Goal: Information Seeking & Learning: Learn about a topic

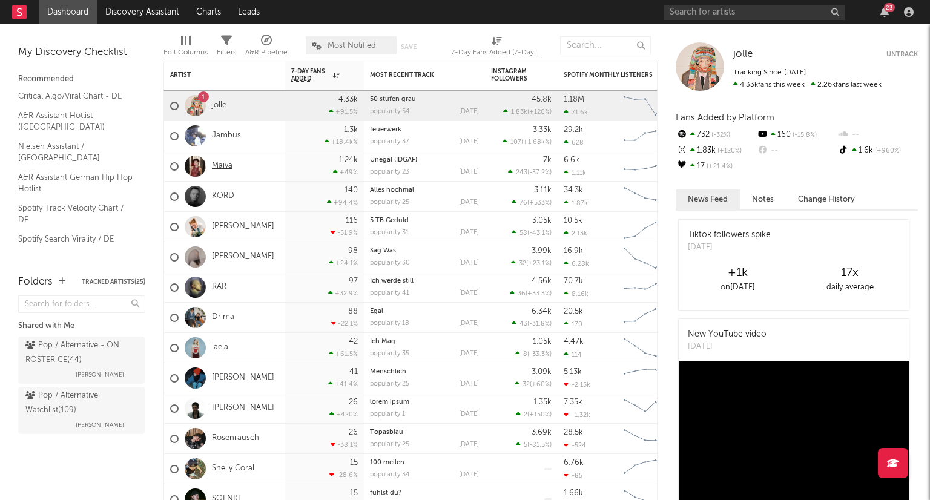
click at [231, 168] on link "Maiva" at bounding box center [222, 166] width 21 height 10
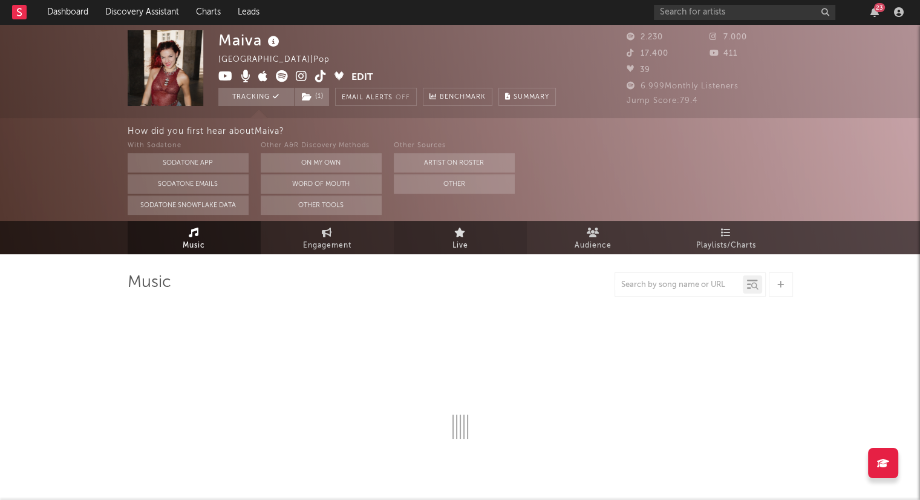
select select "6m"
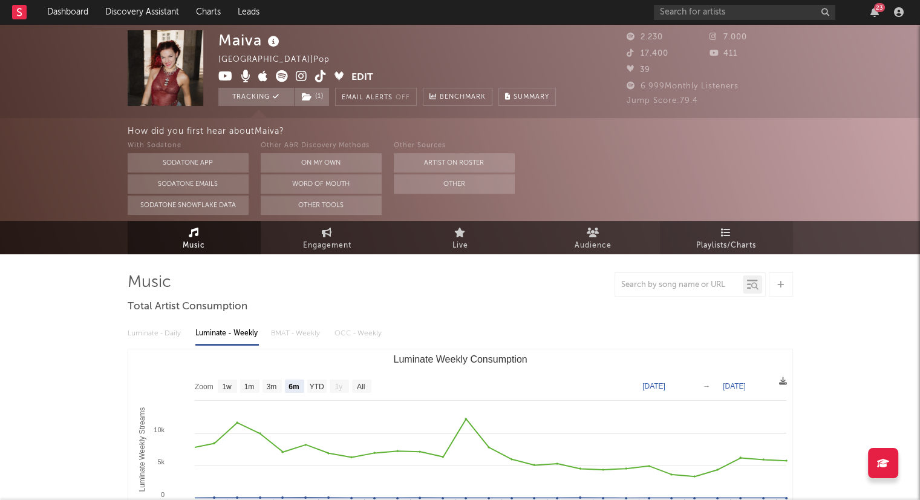
click at [722, 250] on span "Playlists/Charts" at bounding box center [727, 245] width 60 height 15
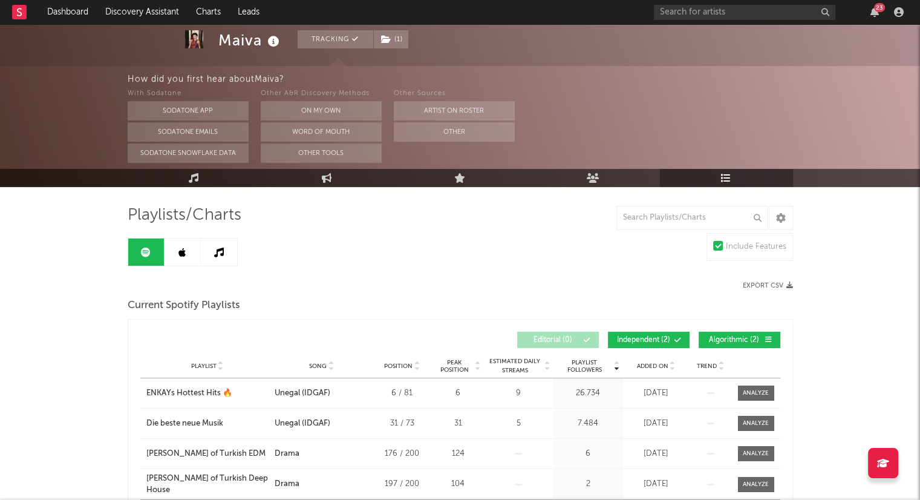
scroll to position [61, 0]
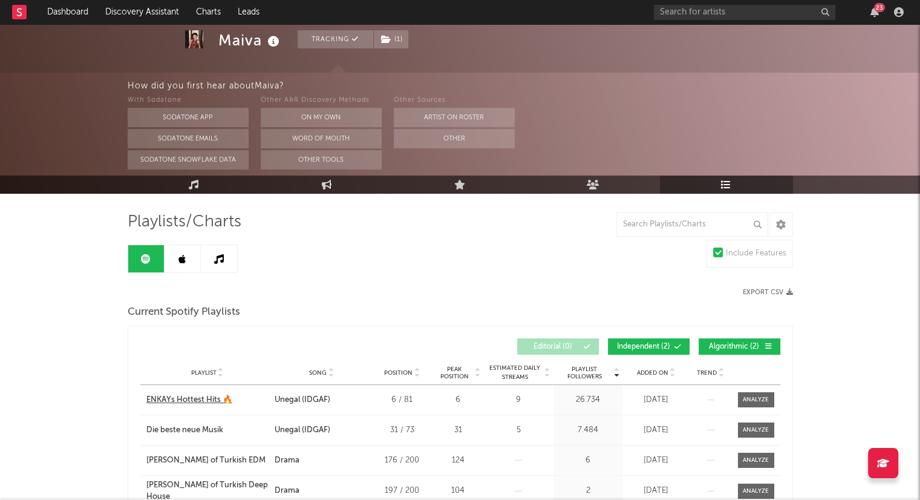
click at [166, 402] on div "ENKAYs Hottest Hits 🔥" at bounding box center [189, 400] width 86 height 12
click at [77, 11] on link "Dashboard" at bounding box center [68, 12] width 58 height 24
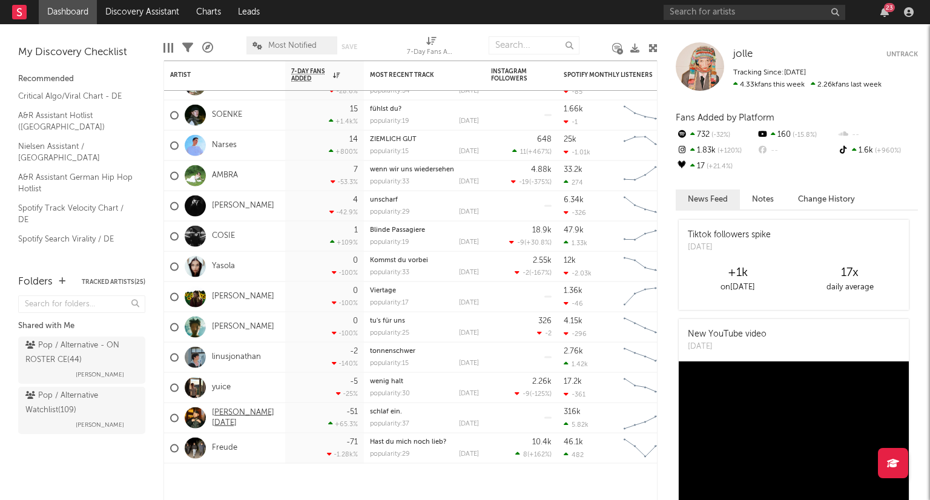
click at [230, 421] on link "[PERSON_NAME][DATE]" at bounding box center [245, 417] width 67 height 21
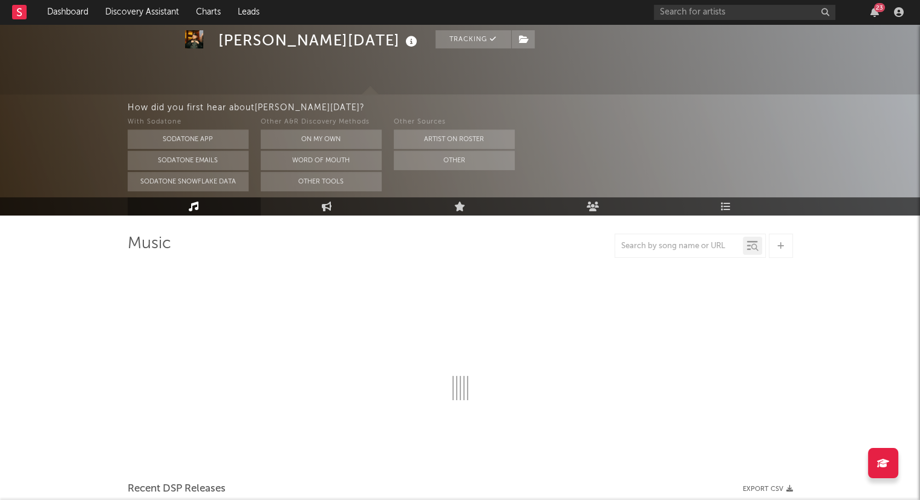
scroll to position [61, 0]
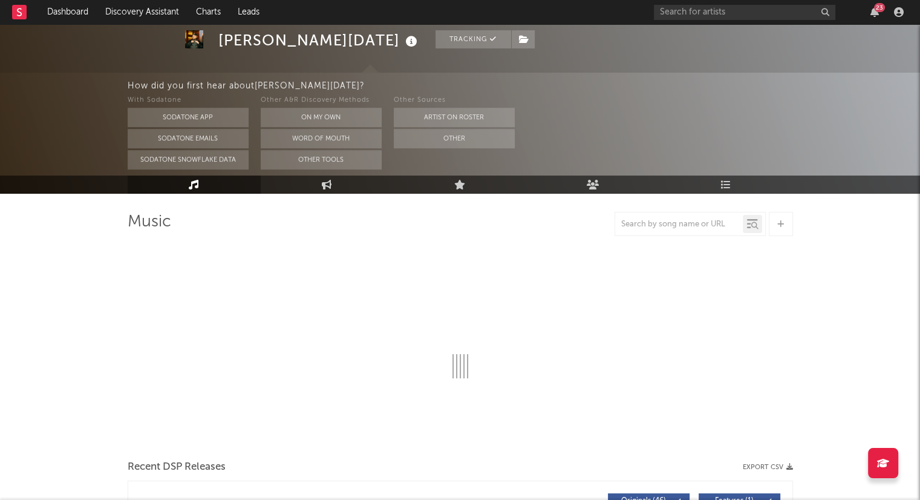
select select "6m"
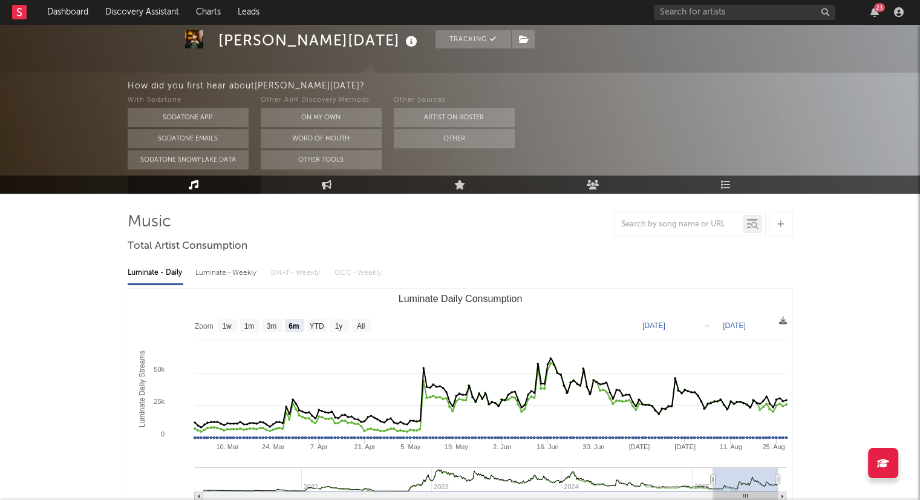
select select "6m"
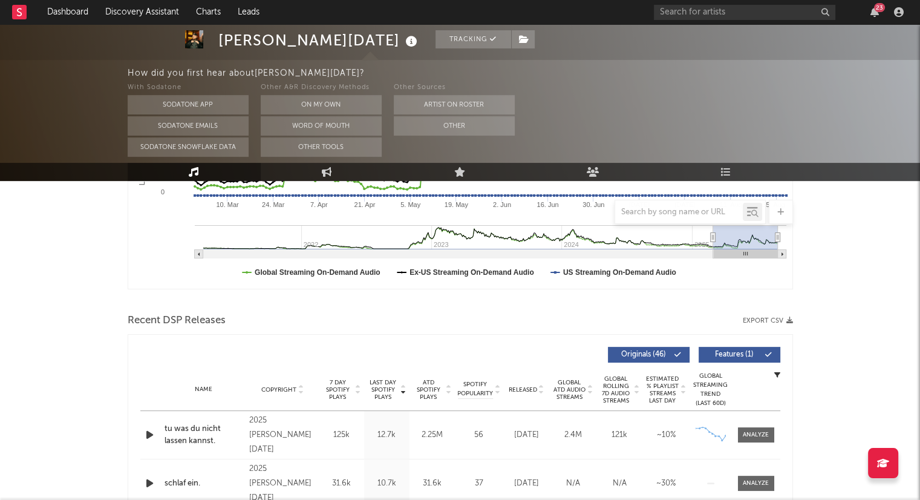
scroll to position [363, 0]
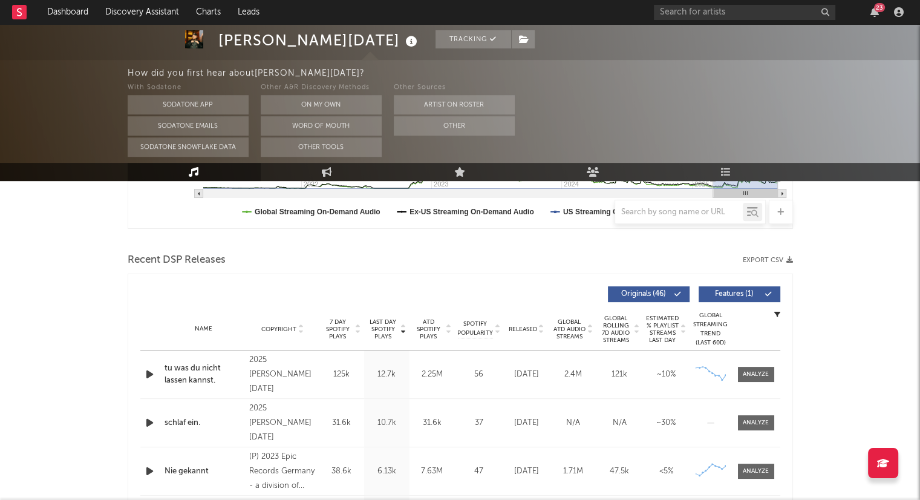
click at [541, 332] on icon at bounding box center [542, 331] width 6 height 5
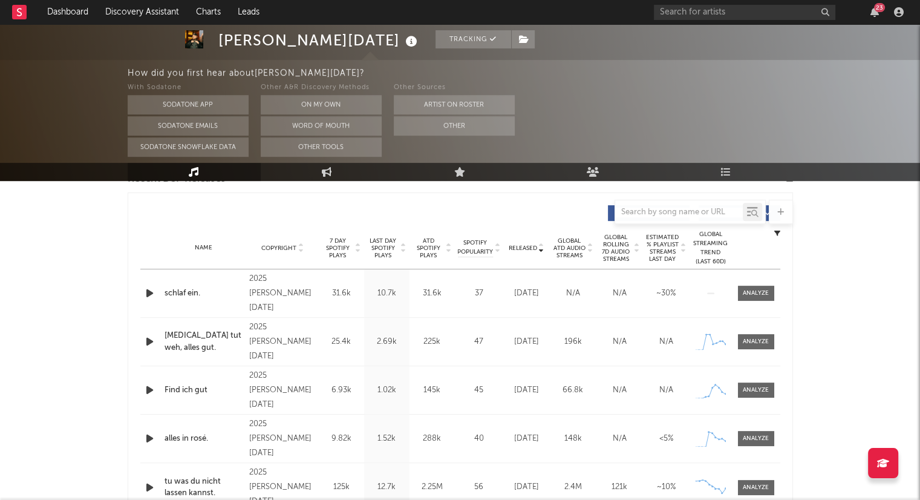
scroll to position [424, 0]
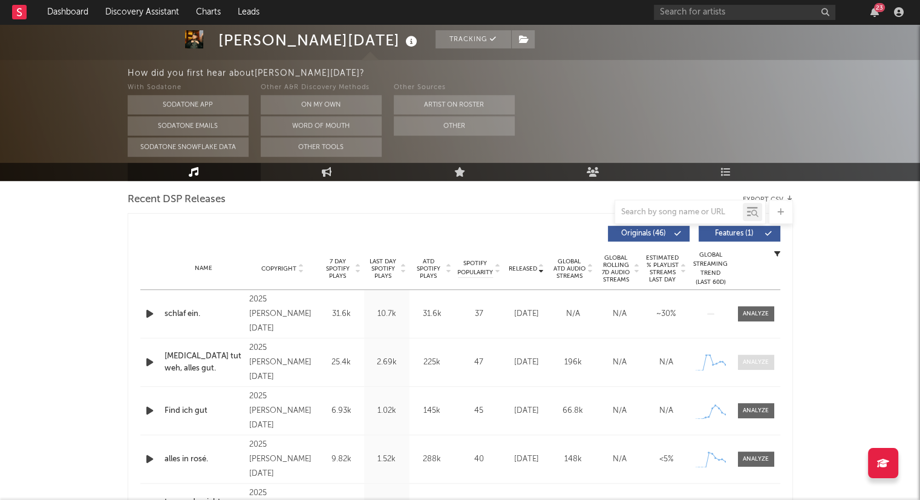
click at [765, 364] on div at bounding box center [756, 362] width 26 height 9
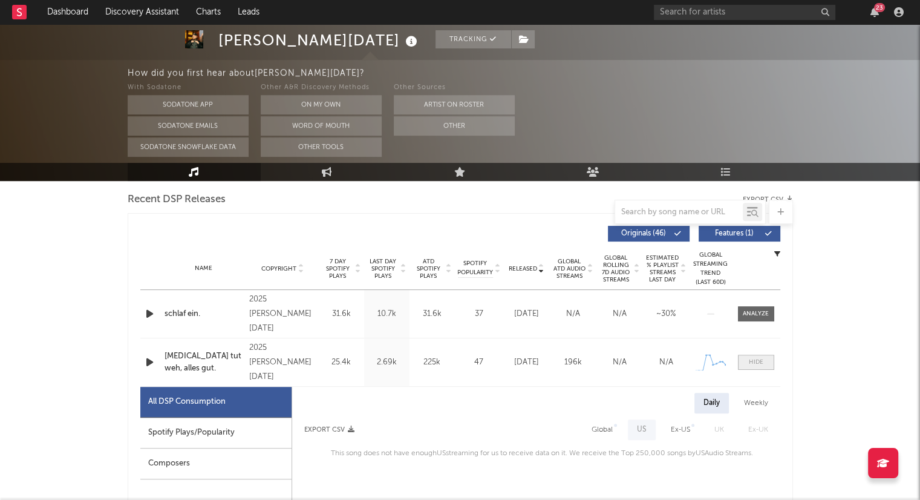
click at [761, 359] on div at bounding box center [756, 362] width 15 height 9
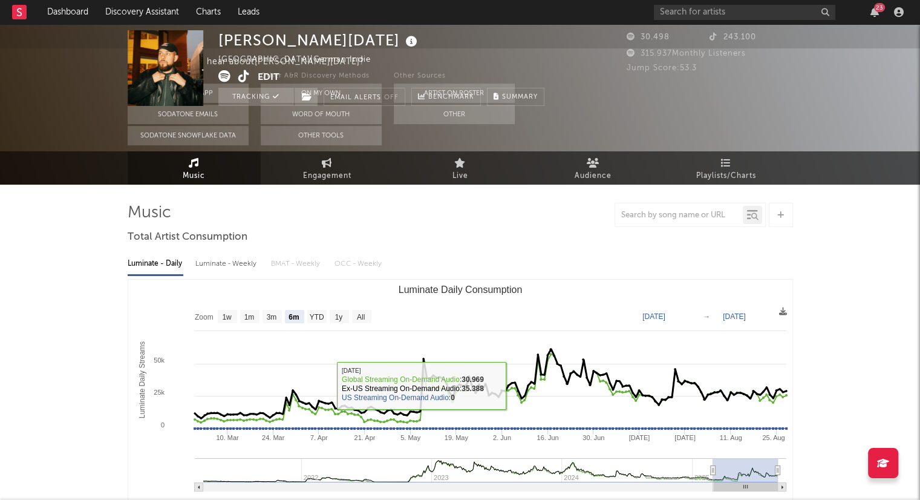
scroll to position [0, 0]
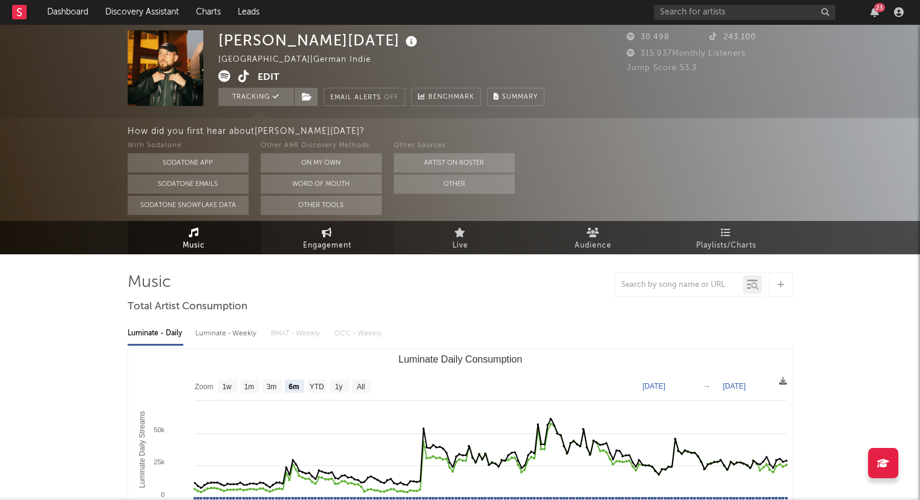
click at [345, 232] on link "Engagement" at bounding box center [327, 237] width 133 height 33
select select "1w"
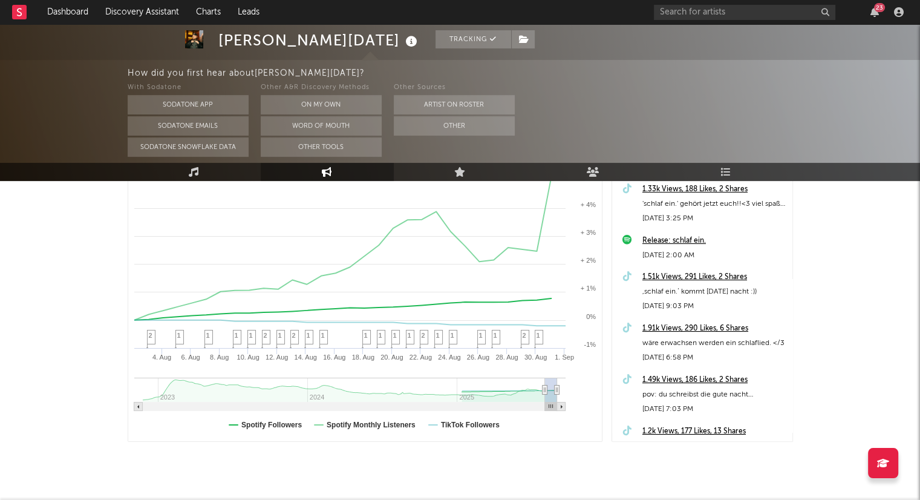
scroll to position [121, 0]
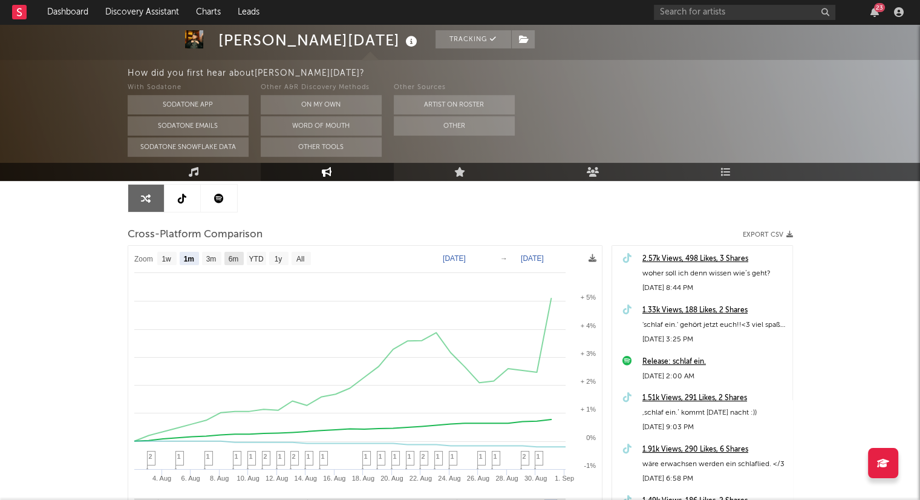
click at [238, 255] on text "6m" at bounding box center [233, 259] width 10 height 8
select select "6m"
type input "[DATE]"
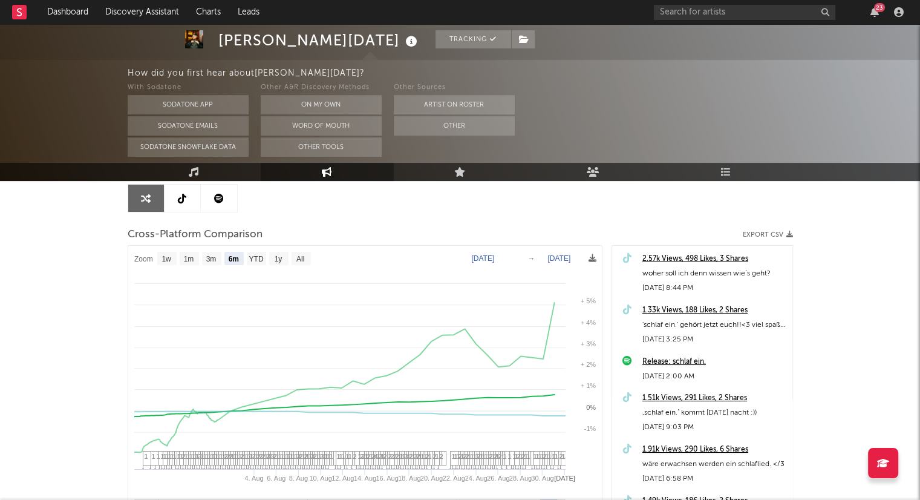
select select "6m"
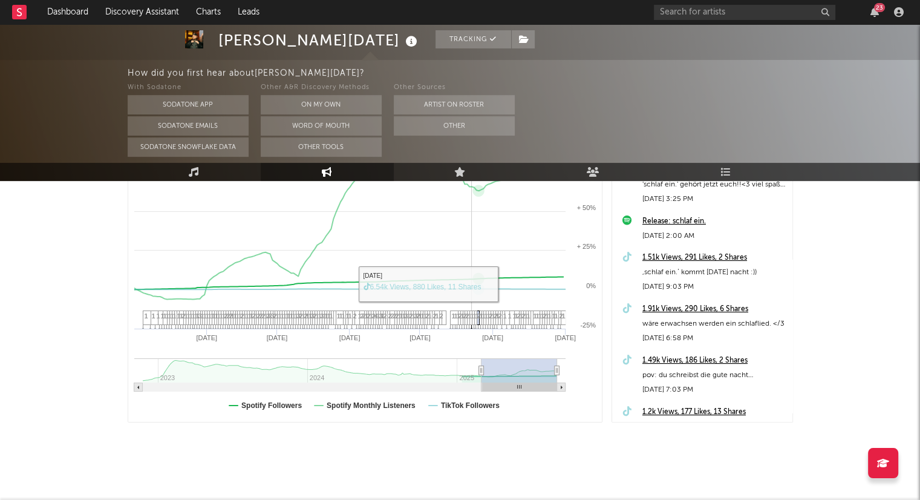
scroll to position [269, 0]
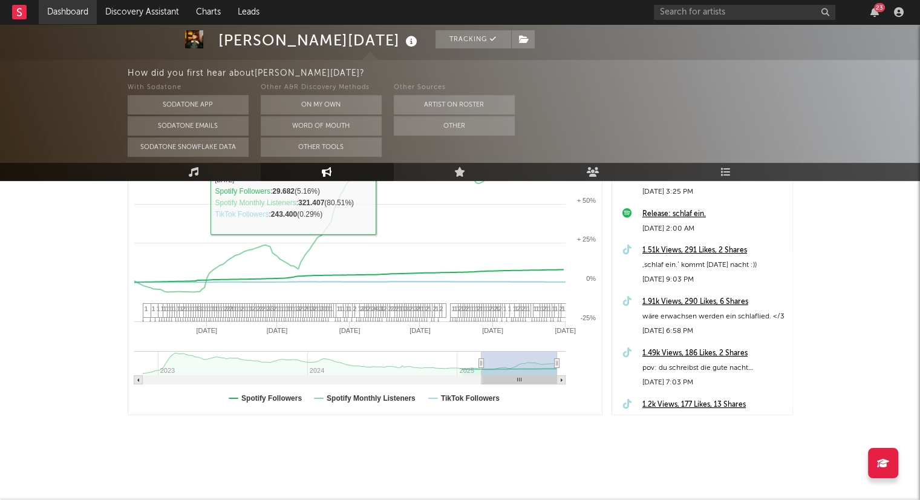
click at [77, 13] on link "Dashboard" at bounding box center [68, 12] width 58 height 24
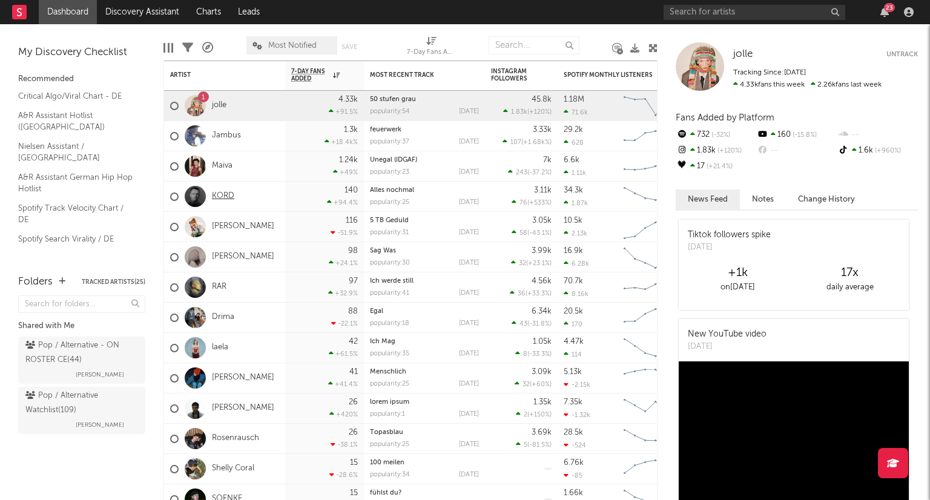
click at [225, 197] on link "KORD" at bounding box center [223, 196] width 22 height 10
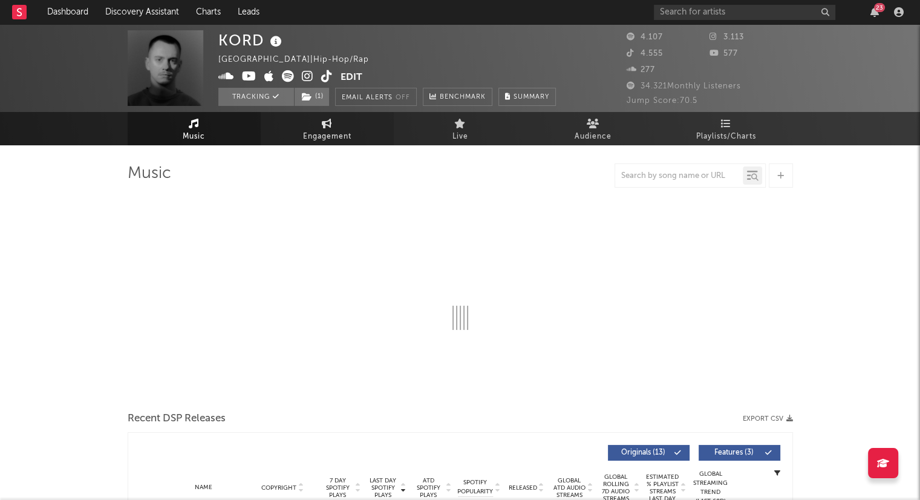
click at [342, 135] on span "Engagement" at bounding box center [327, 137] width 48 height 15
select select "1w"
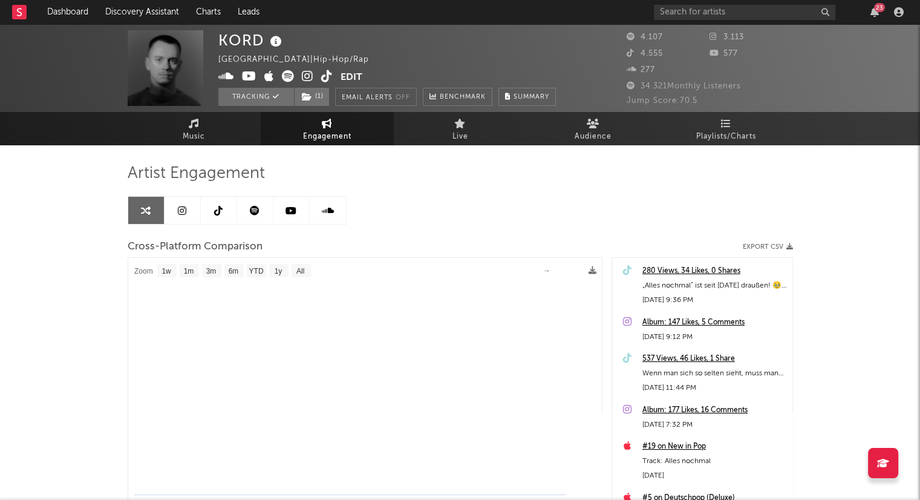
select select "1m"
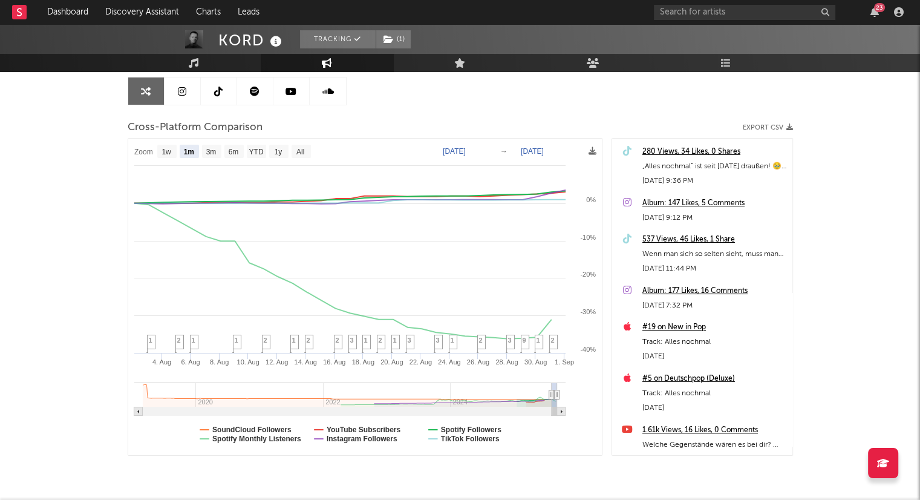
scroll to position [39, 0]
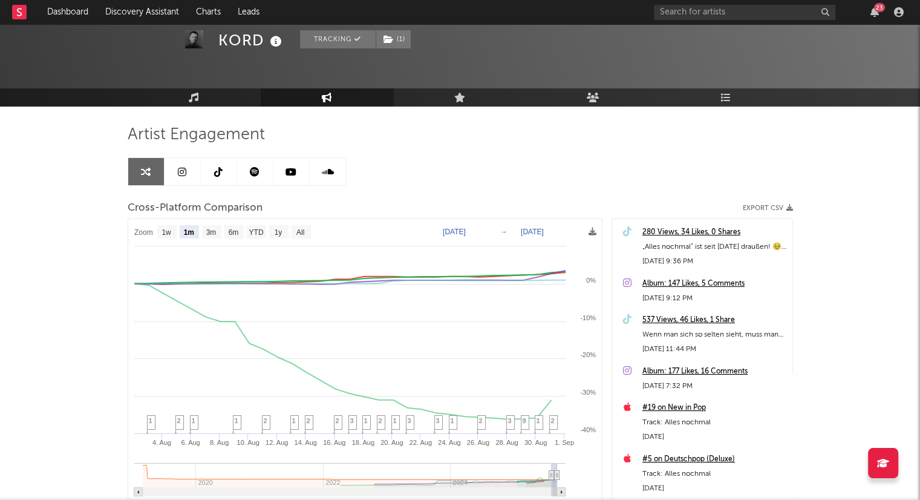
click at [189, 174] on link at bounding box center [183, 171] width 36 height 27
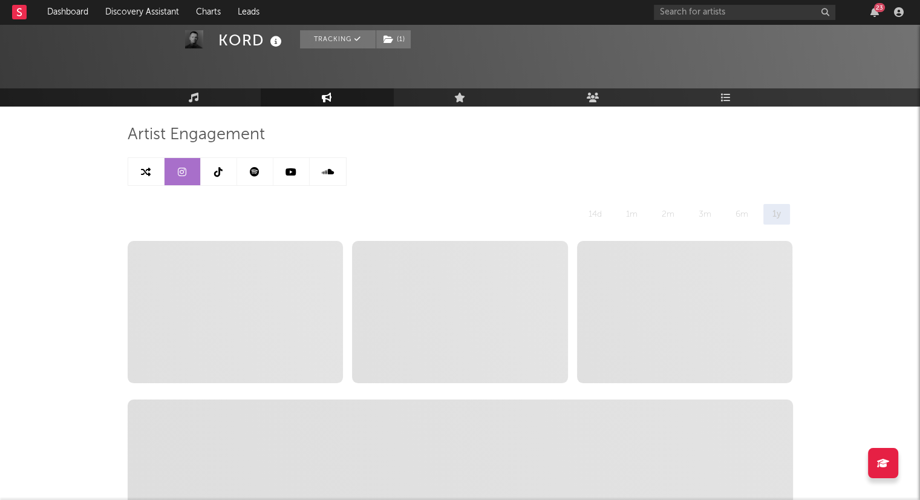
select select "6m"
click at [257, 167] on icon at bounding box center [255, 172] width 10 height 10
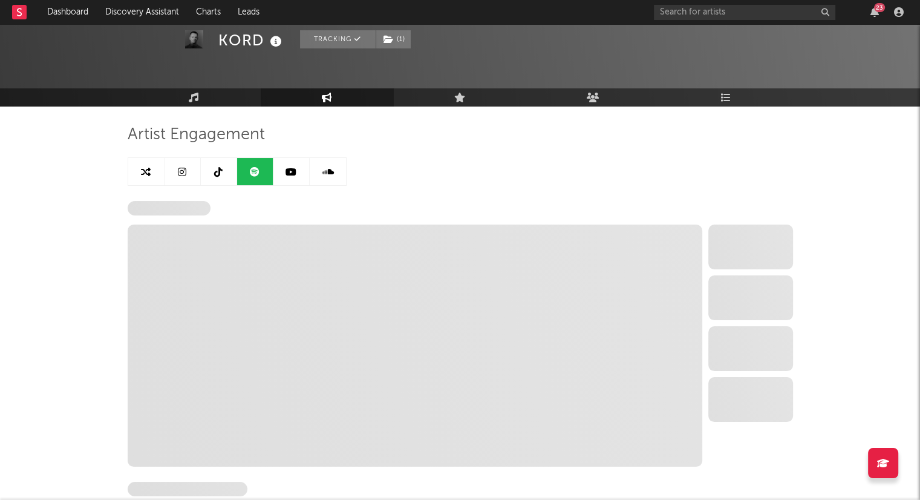
select select "6m"
select select "1w"
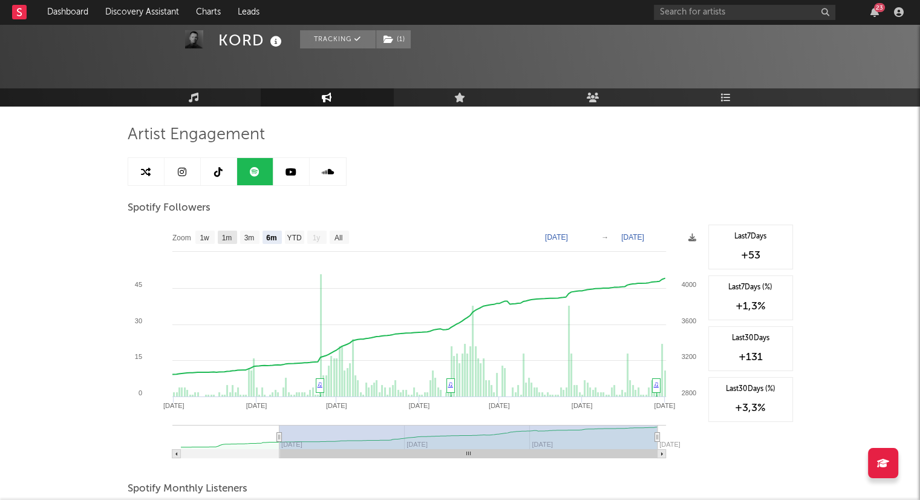
click at [225, 235] on text "1m" at bounding box center [226, 238] width 10 height 8
select select "1m"
type input "[DATE]"
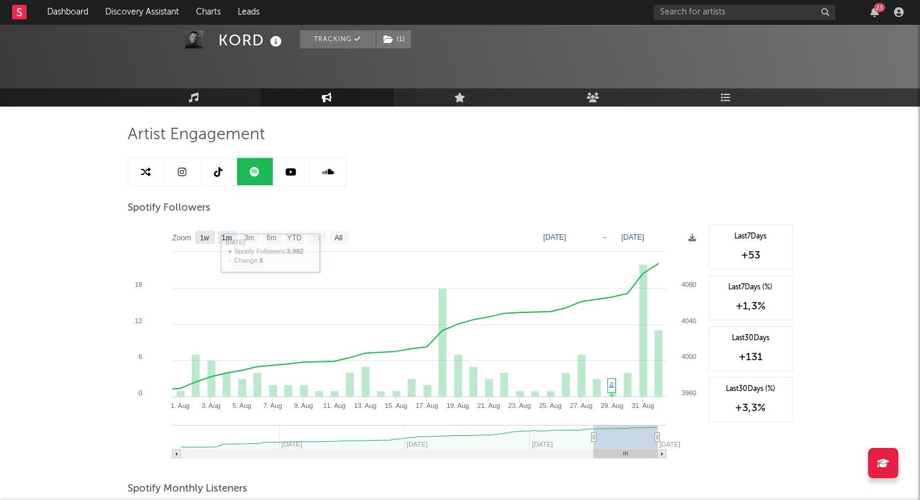
click at [211, 238] on rect at bounding box center [204, 237] width 19 height 13
select select "1w"
type input "[DATE]"
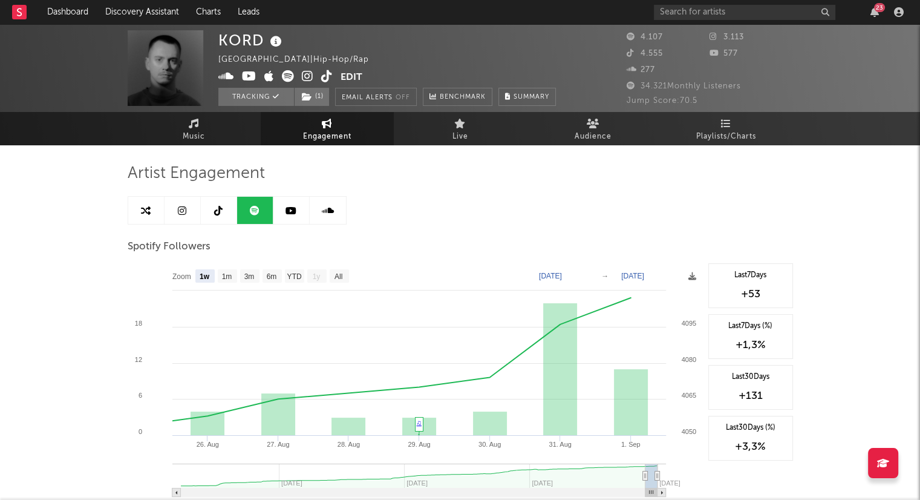
click at [175, 211] on link at bounding box center [183, 210] width 36 height 27
select select "6m"
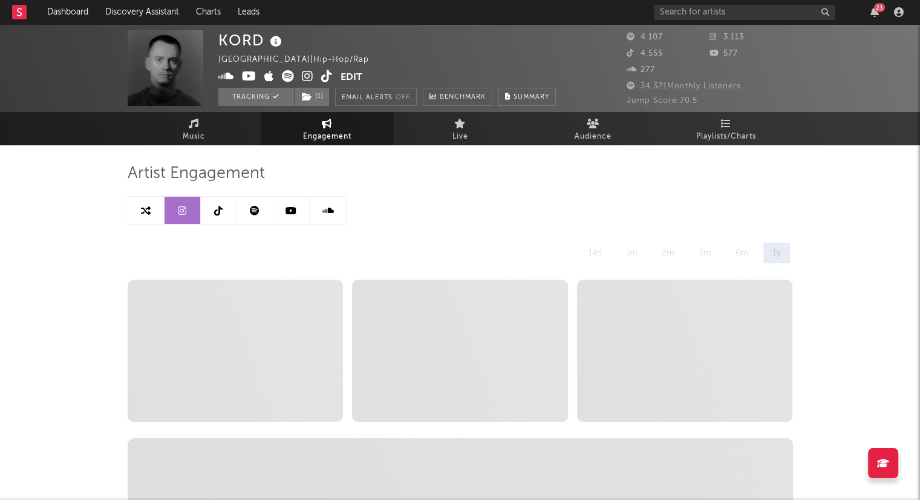
click at [148, 214] on icon at bounding box center [146, 211] width 10 height 10
select select "1m"
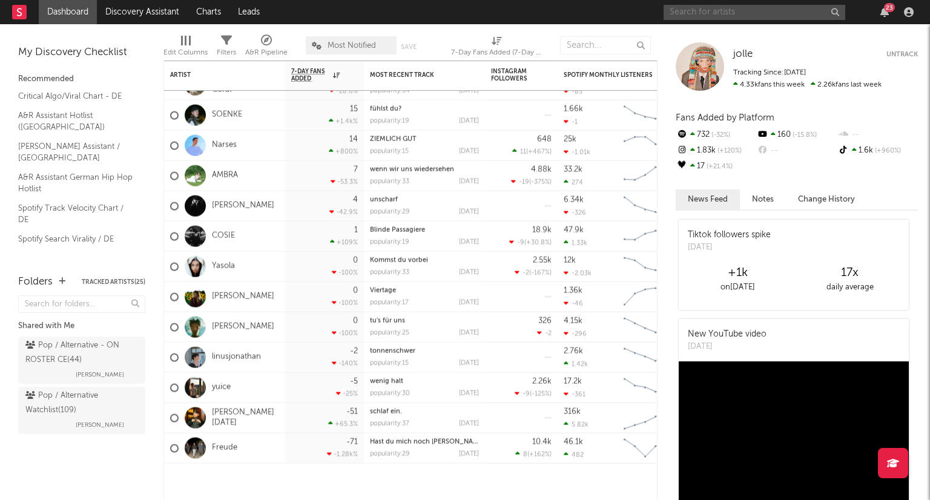
click at [792, 10] on input "text" at bounding box center [754, 12] width 182 height 15
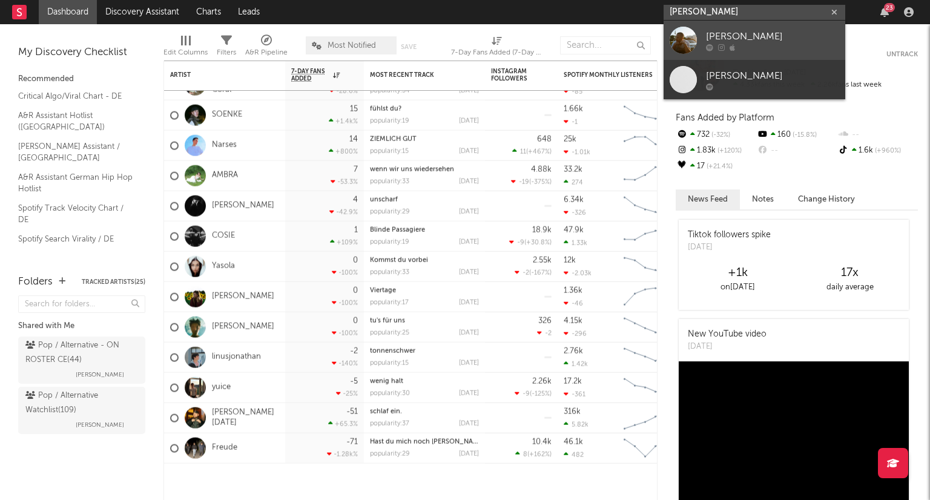
type input "Luis Domingo"
click at [812, 39] on div "Luis Domingo" at bounding box center [772, 36] width 133 height 15
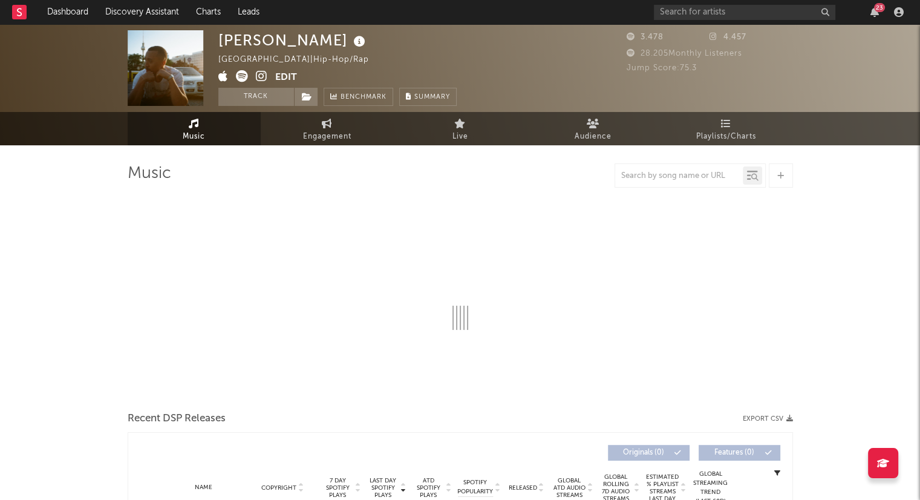
select select "6m"
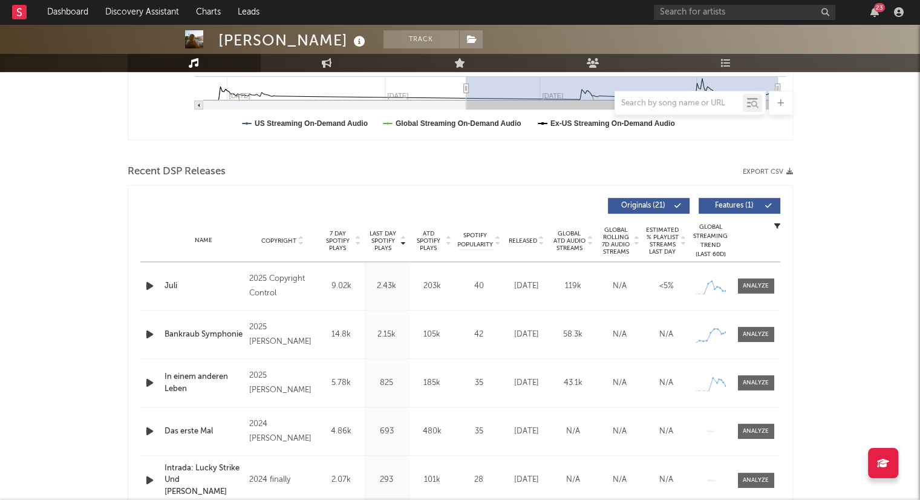
scroll to position [344, 0]
click at [542, 240] on icon at bounding box center [542, 242] width 6 height 5
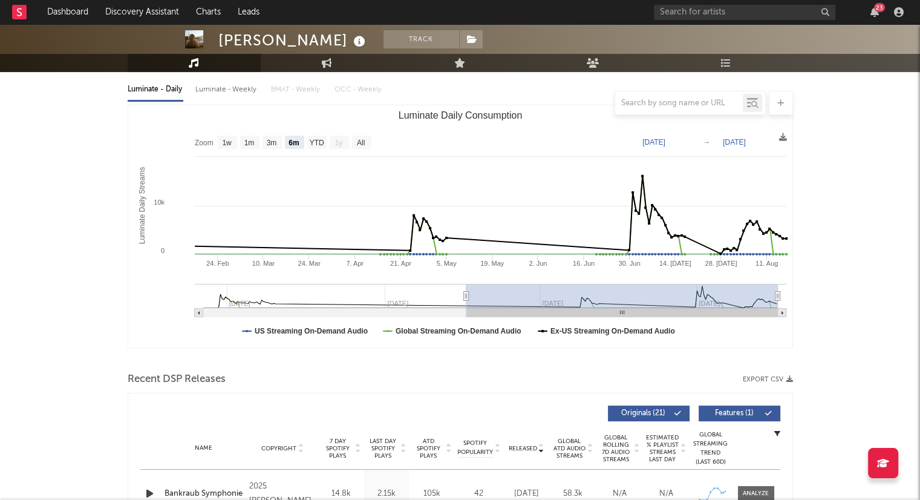
scroll to position [0, 0]
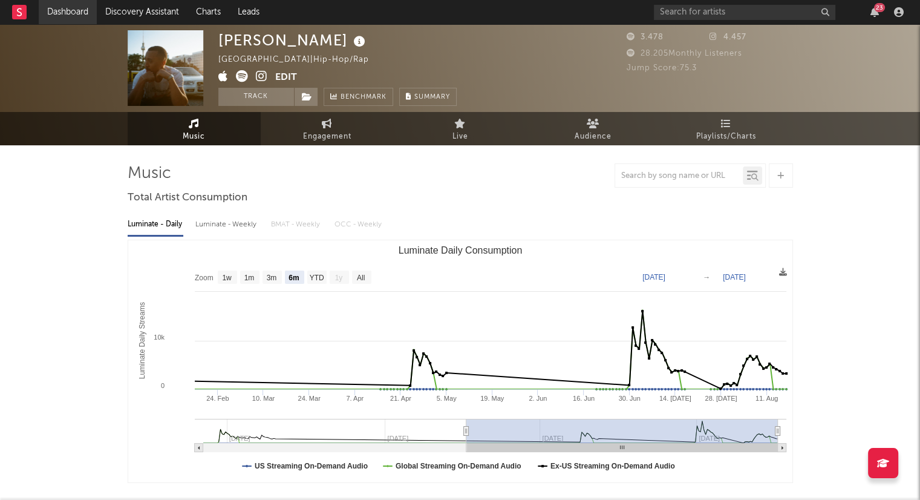
click at [75, 13] on link "Dashboard" at bounding box center [68, 12] width 58 height 24
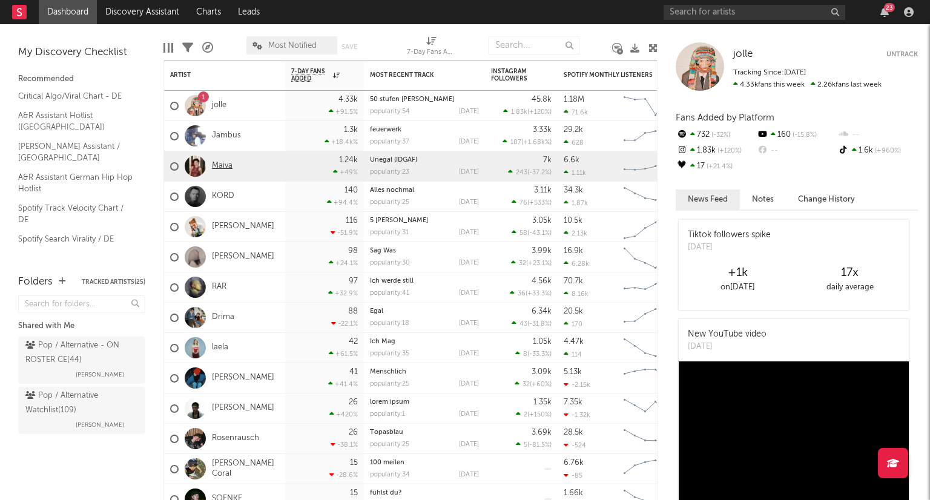
click at [226, 166] on link "Maiva" at bounding box center [222, 166] width 21 height 10
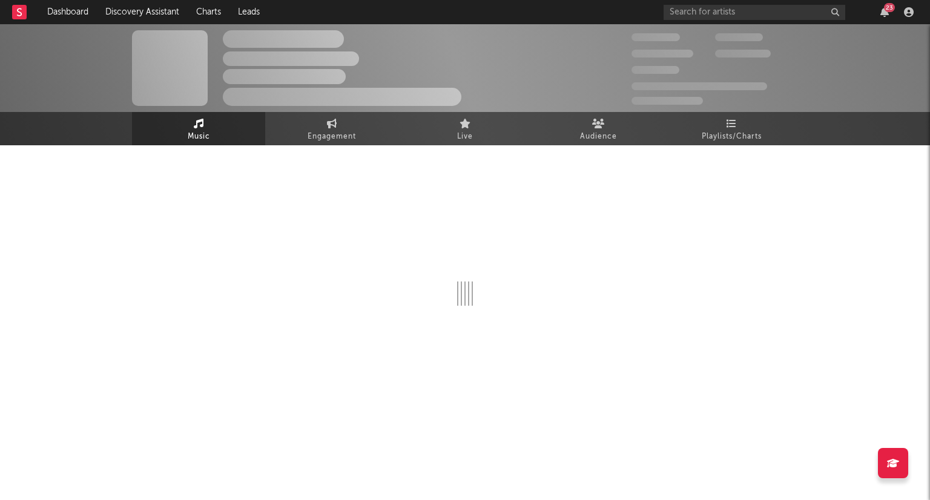
select select "6m"
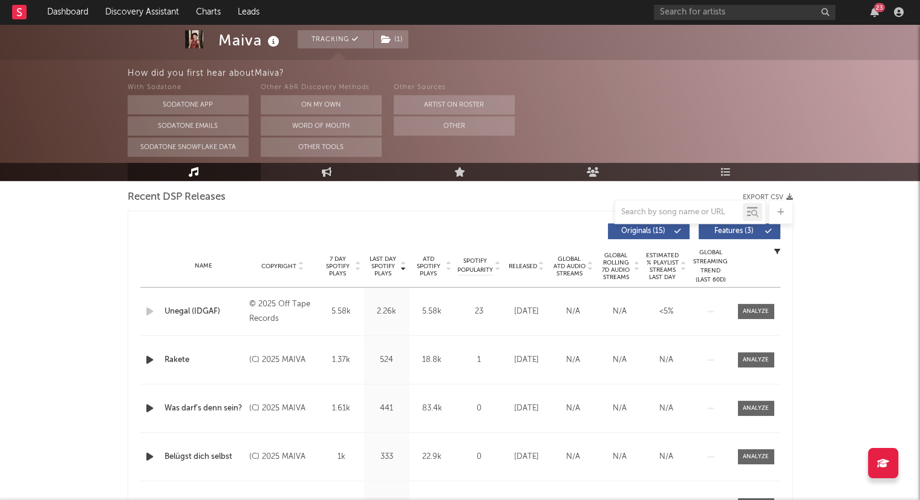
scroll to position [426, 0]
